Goal: Information Seeking & Learning: Check status

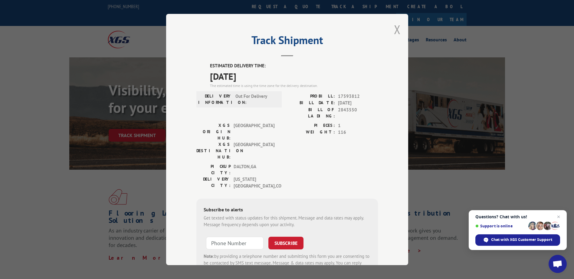
click at [397, 31] on button "Close modal" at bounding box center [397, 29] width 7 height 16
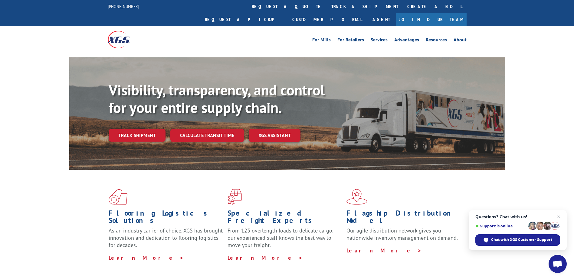
drag, startPoint x: 142, startPoint y: 122, endPoint x: 145, endPoint y: 128, distance: 5.7
click at [142, 129] on link "Track shipment" at bounding box center [137, 135] width 57 height 13
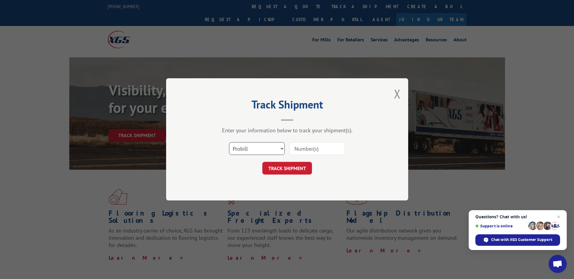
drag, startPoint x: 269, startPoint y: 147, endPoint x: 268, endPoint y: 155, distance: 8.6
click at [269, 147] on select "Select category... Probill BOL PO" at bounding box center [257, 149] width 56 height 13
select select "bol"
click at [229, 143] on select "Select category... Probill BOL PO" at bounding box center [257, 149] width 56 height 13
drag, startPoint x: 338, startPoint y: 148, endPoint x: 149, endPoint y: 130, distance: 190.2
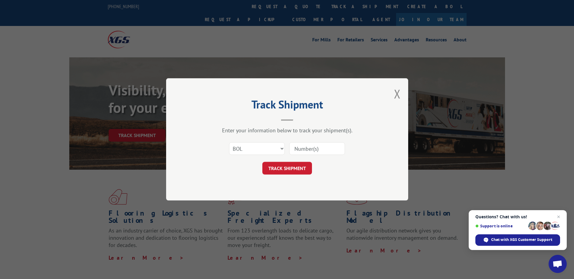
click at [338, 148] on input at bounding box center [317, 149] width 56 height 13
click at [313, 151] on input at bounding box center [317, 149] width 56 height 13
type input "2797389"
click at [299, 162] on form "Select category... Probill BOL PO 2797389 TRACK SHIPMENT" at bounding box center [286, 157] width 181 height 36
click at [298, 166] on button "TRACK SHIPMENT" at bounding box center [287, 168] width 50 height 13
